Goal: Task Accomplishment & Management: Use online tool/utility

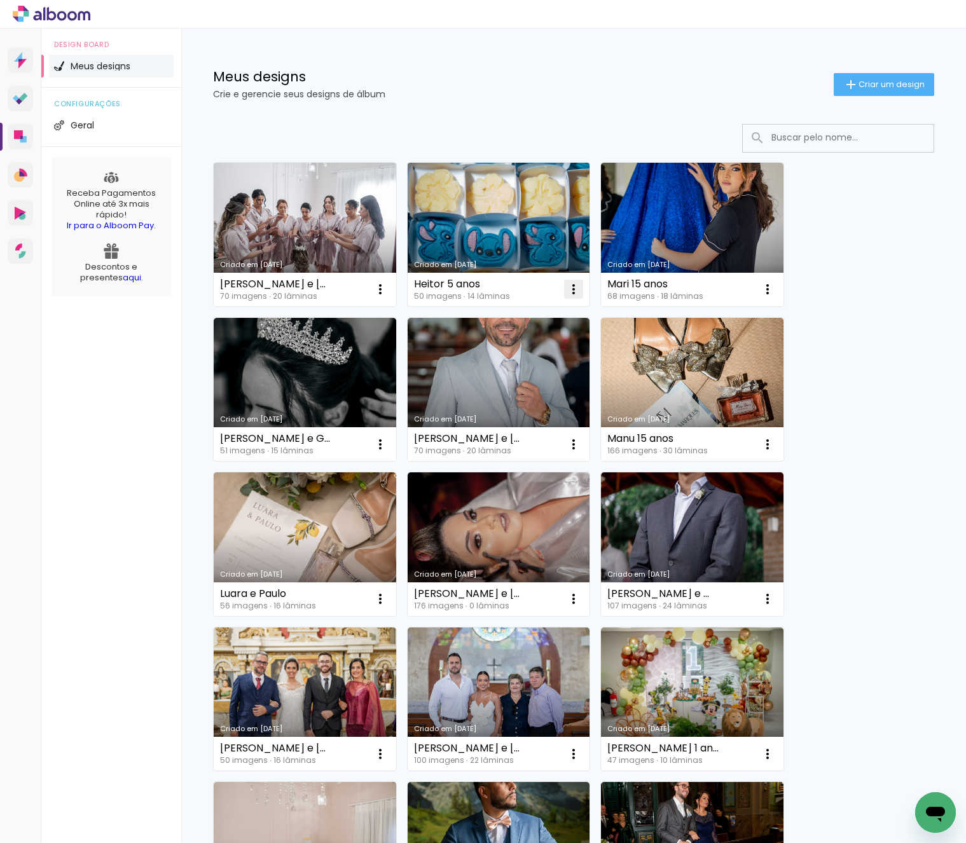
click at [388, 289] on iron-icon at bounding box center [380, 289] width 15 height 15
click at [535, 233] on link "Criado em [DATE]" at bounding box center [498, 235] width 182 height 144
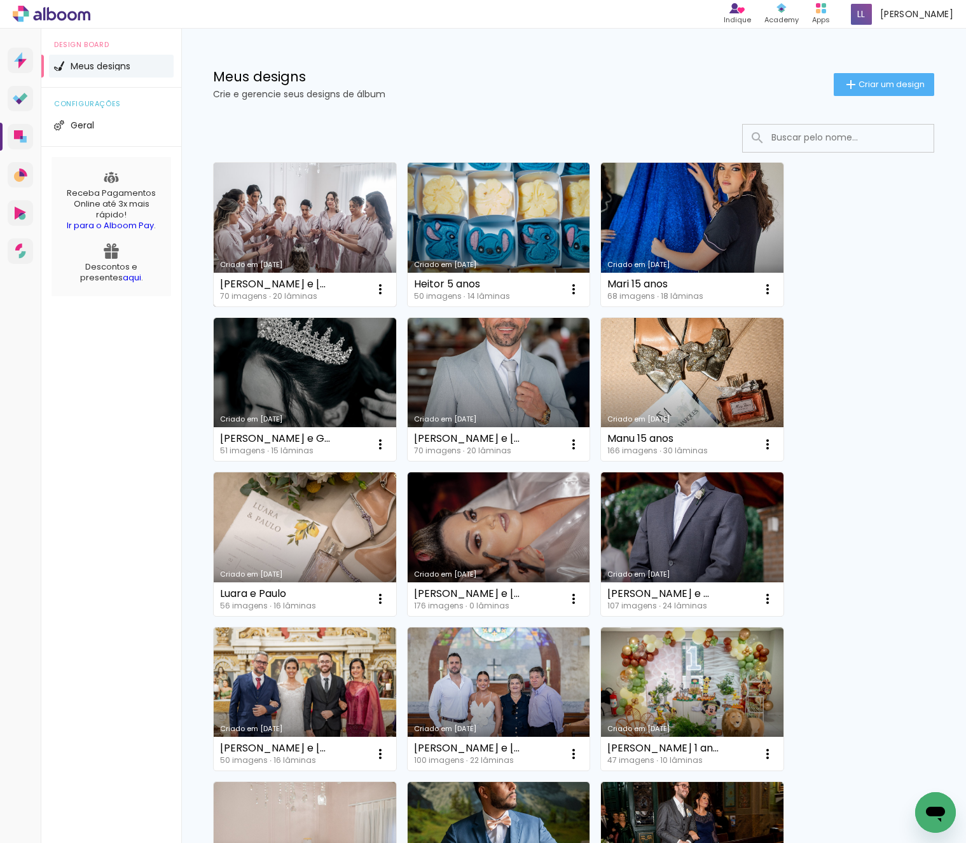
click at [367, 248] on link "Criado em [DATE]" at bounding box center [305, 235] width 182 height 144
